Goal: Check status

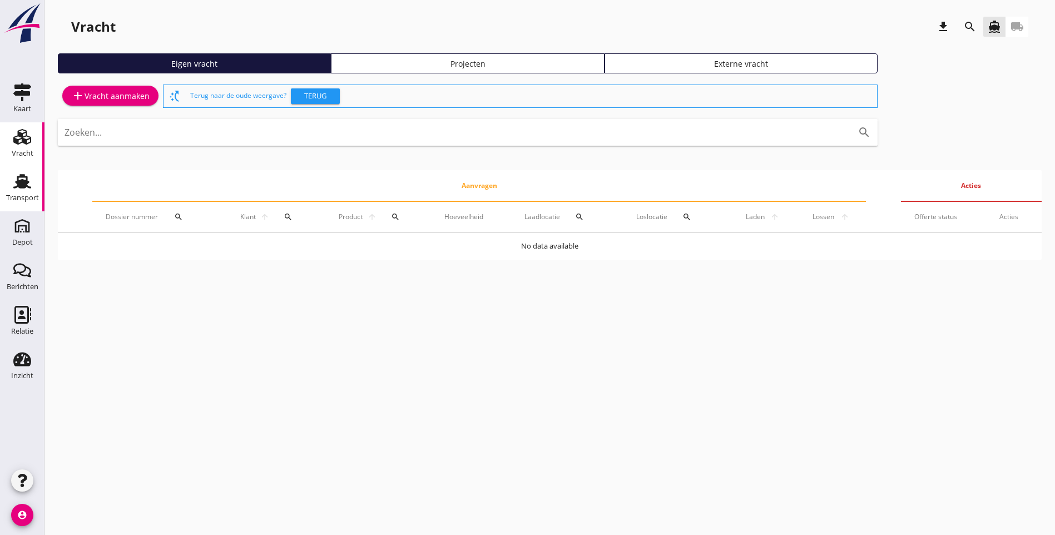
click at [15, 199] on div "Transport" at bounding box center [22, 197] width 33 height 7
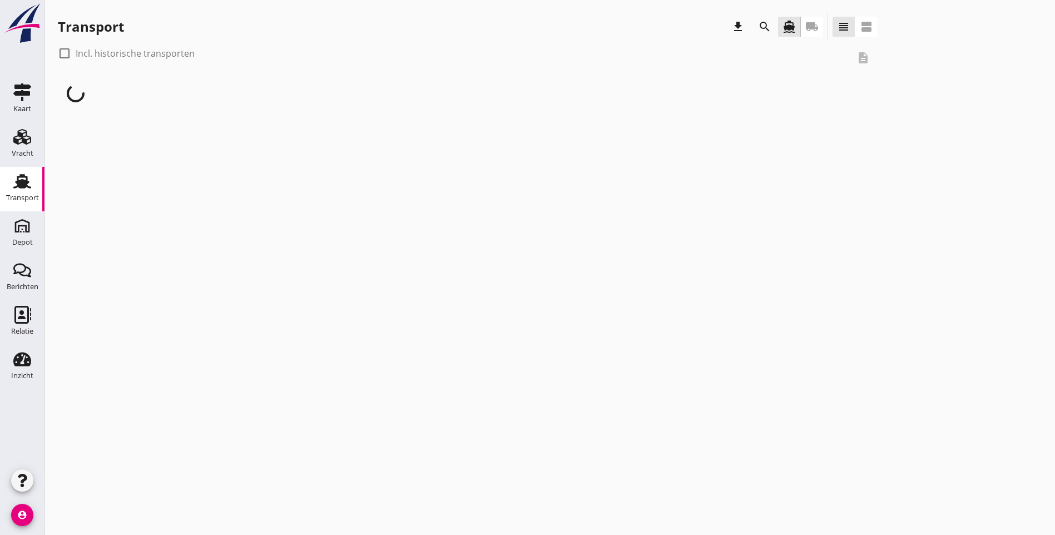
click at [66, 53] on div at bounding box center [64, 53] width 19 height 19
checkbox input "true"
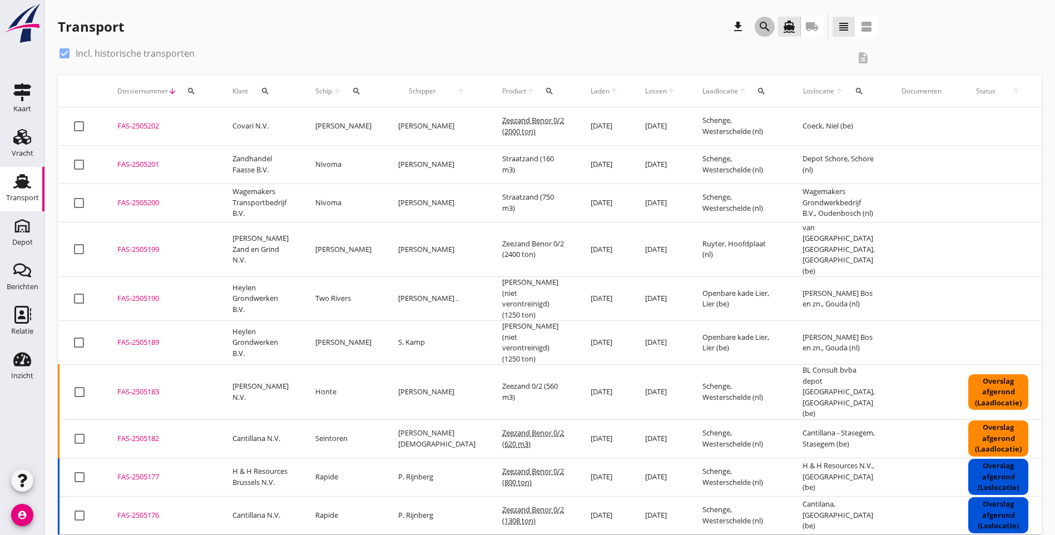
click at [758, 33] on icon "search" at bounding box center [764, 26] width 13 height 13
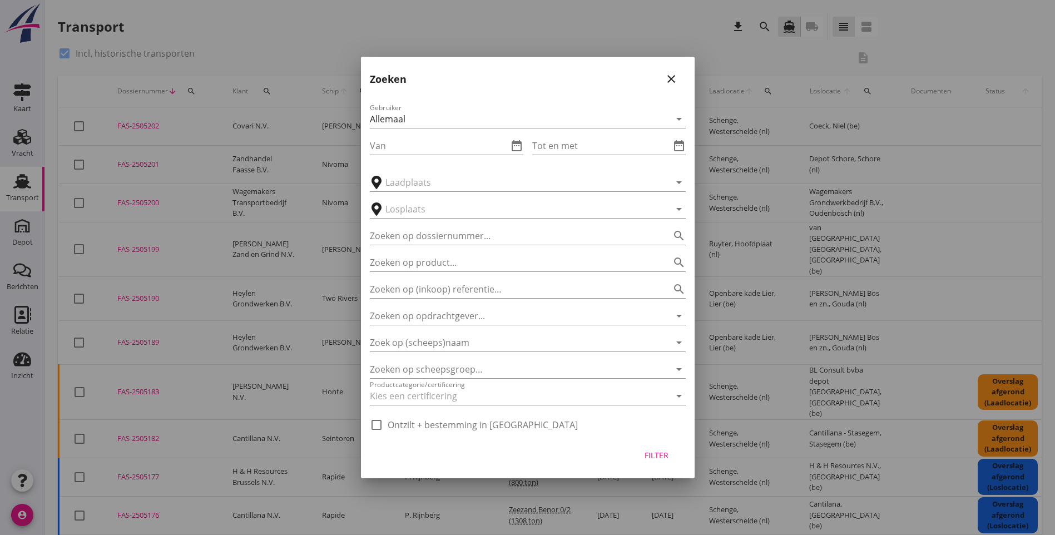
click at [666, 73] on icon "close" at bounding box center [670, 78] width 13 height 13
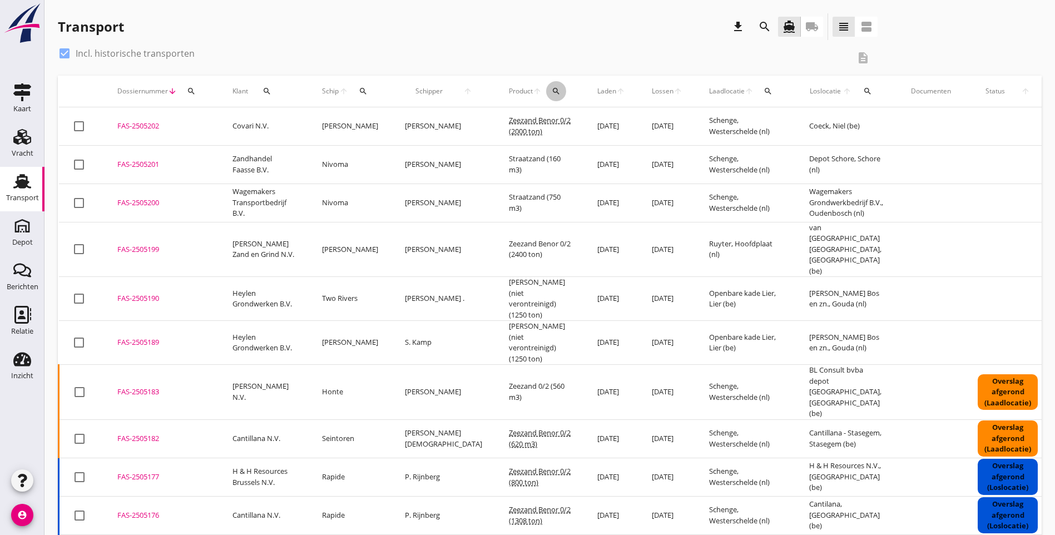
click at [552, 92] on icon "search" at bounding box center [556, 91] width 9 height 9
click at [532, 125] on input "Zoeken op product..." at bounding box center [566, 124] width 116 height 18
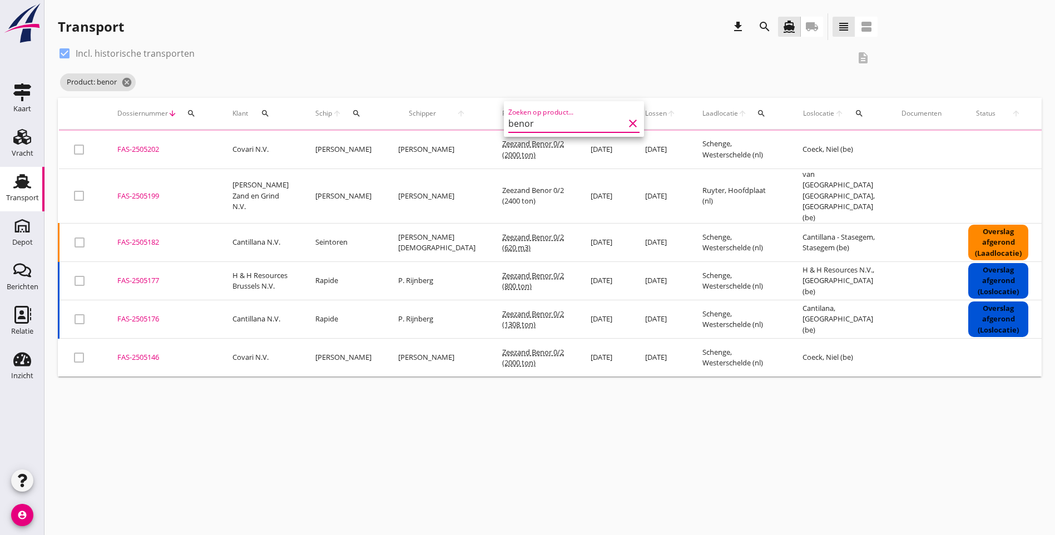
type input "benor"
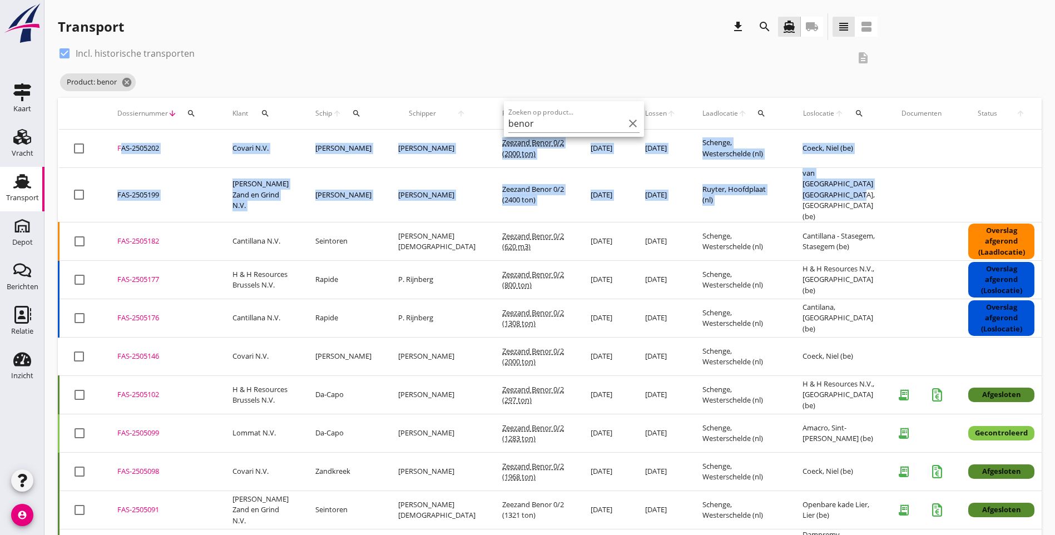
drag, startPoint x: 827, startPoint y: 205, endPoint x: 102, endPoint y: 145, distance: 728.1
click at [102, 145] on tbody "check_box_outline_blank FAS-2505202 upload_file Drop hier uw bestand om het aan…" at bounding box center [623, 532] width 1128 height 805
copy tbody "FAS-2505202 upload_file Drop hier uw bestand om het aan het dossier toe te voeg…"
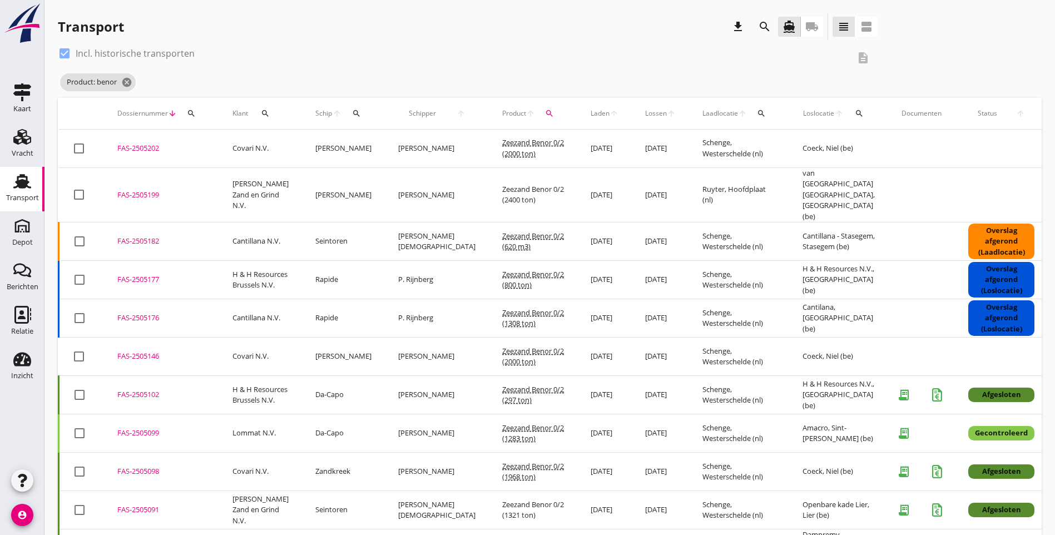
click at [854, 66] on div "check_box Incl. historische transporten description Product: benor cancel" at bounding box center [550, 70] width 984 height 53
click at [128, 81] on icon "cancel" at bounding box center [126, 82] width 11 height 11
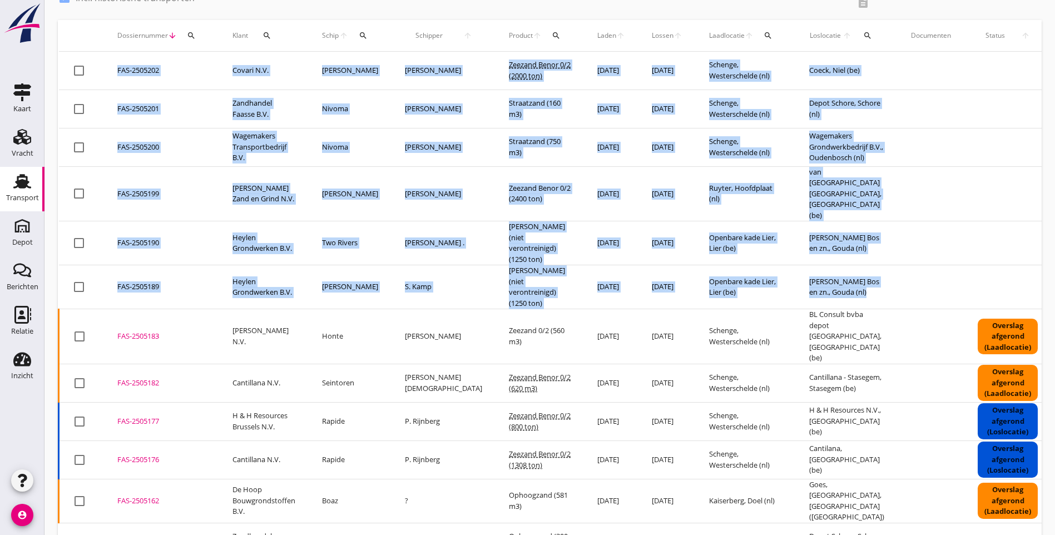
scroll to position [0, 101]
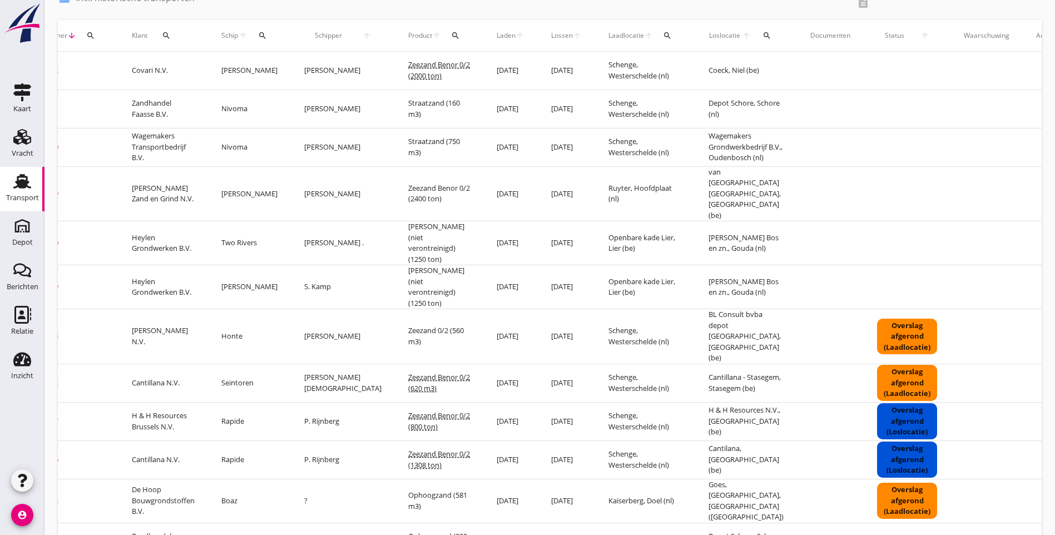
drag, startPoint x: 853, startPoint y: 275, endPoint x: 1040, endPoint y: 262, distance: 187.3
click at [1040, 265] on tr "check_box_outline_blank FAS-2505189 upload_file Drop hier uw bestand om het aan…" at bounding box center [524, 287] width 1132 height 44
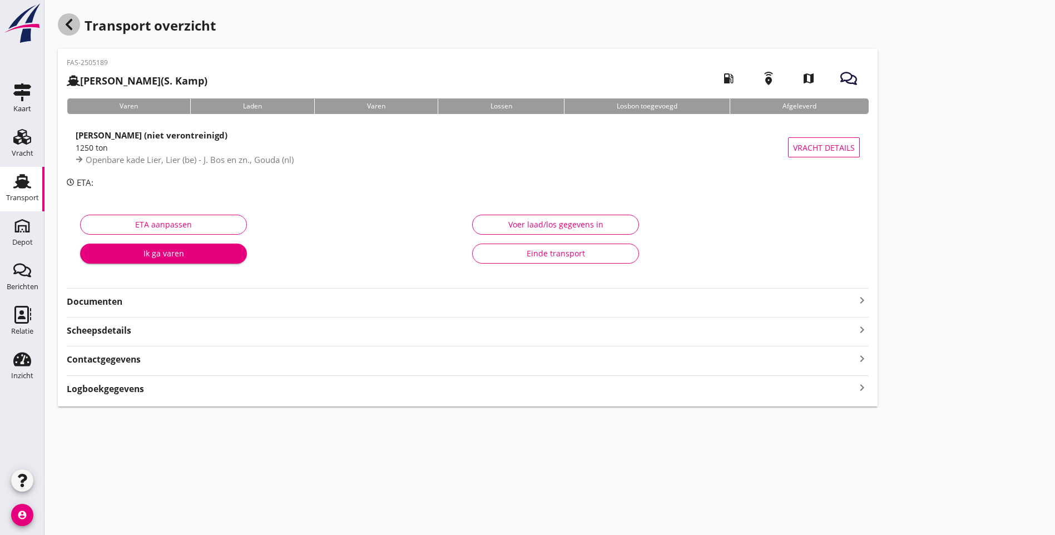
click at [69, 20] on icon "button" at bounding box center [68, 24] width 13 height 13
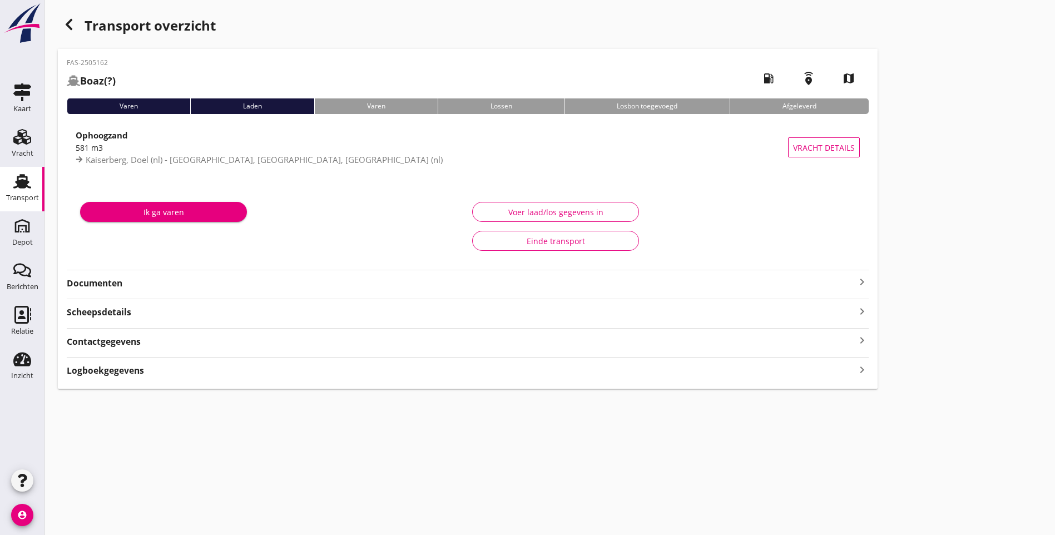
click at [66, 23] on icon "button" at bounding box center [68, 24] width 13 height 13
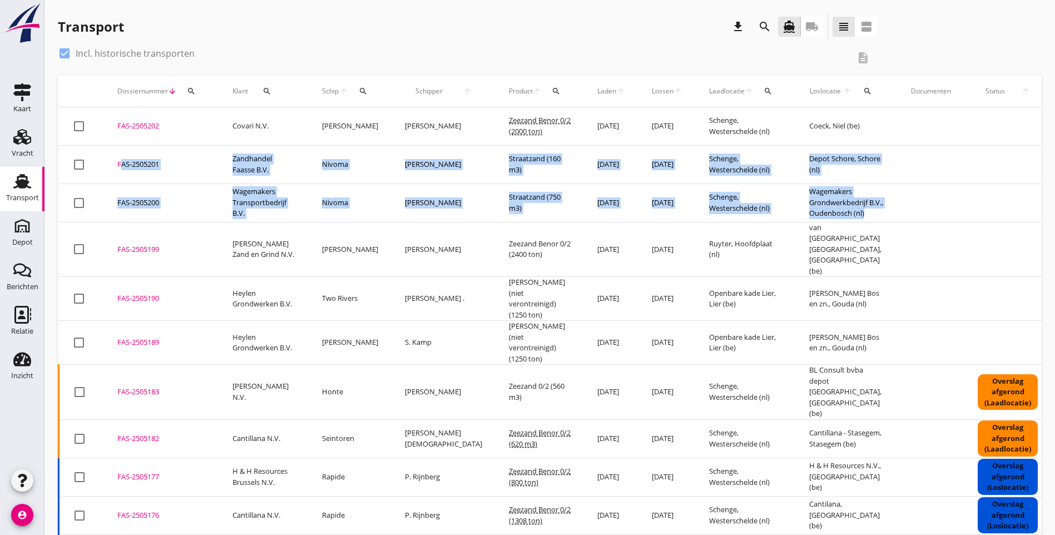
drag, startPoint x: 869, startPoint y: 220, endPoint x: 107, endPoint y: 150, distance: 765.6
click at [107, 150] on tbody "check_box_outline_blank FAS-2505202 upload_file Drop hier uw bestand om het aan…" at bounding box center [625, 529] width 1132 height 844
copy tbody "FAS-2505201 upload_file Drop hier uw bestand om het aan het dossier toe te voeg…"
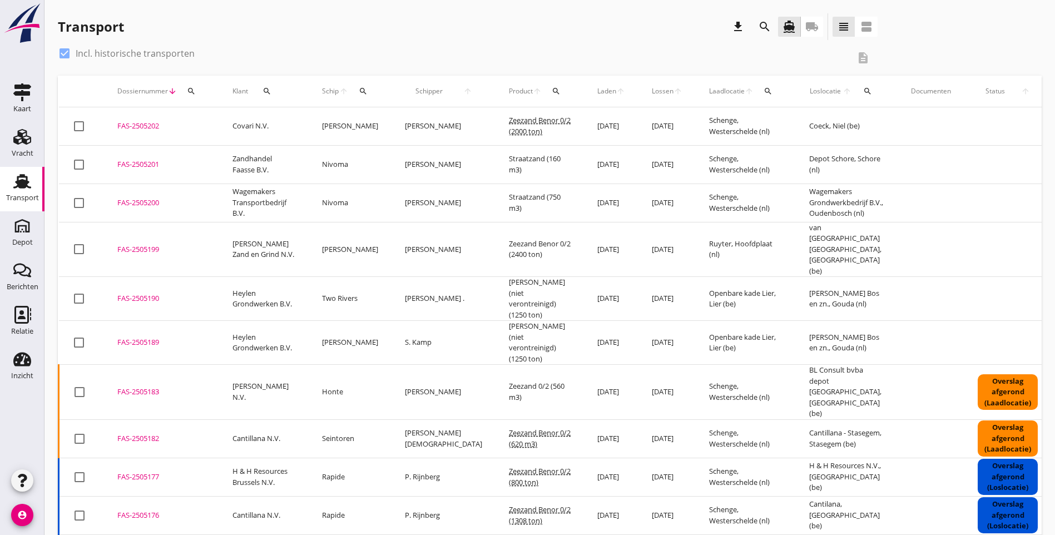
click at [936, 31] on div "Transport download search directions_boat local_shipping view_headline view_age…" at bounding box center [550, 28] width 984 height 31
click at [805, 43] on div "Transport download search directions_boat local_shipping view_headline view_age…" at bounding box center [550, 28] width 984 height 31
